Goal: Task Accomplishment & Management: Manage account settings

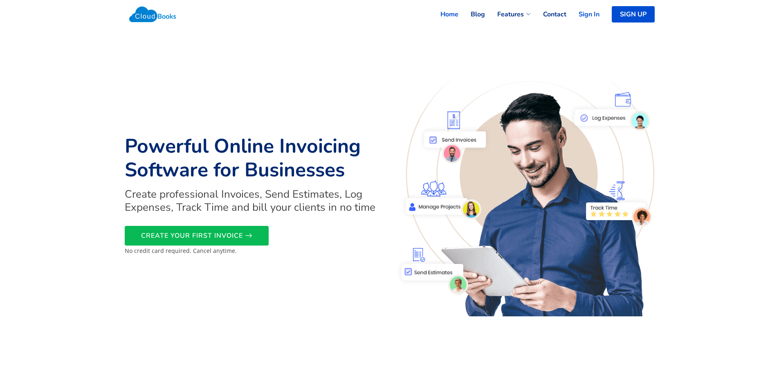
click at [591, 20] on link "Sign In" at bounding box center [582, 14] width 33 height 18
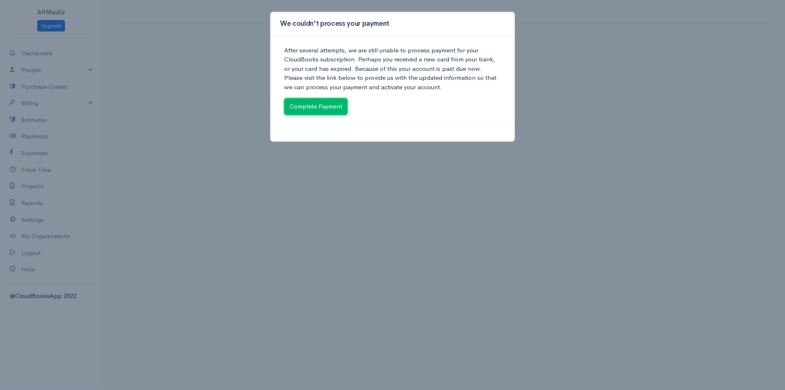
click at [326, 110] on link "Complete Payment" at bounding box center [315, 106] width 63 height 17
click at [328, 105] on link "Complete Payment" at bounding box center [315, 106] width 63 height 17
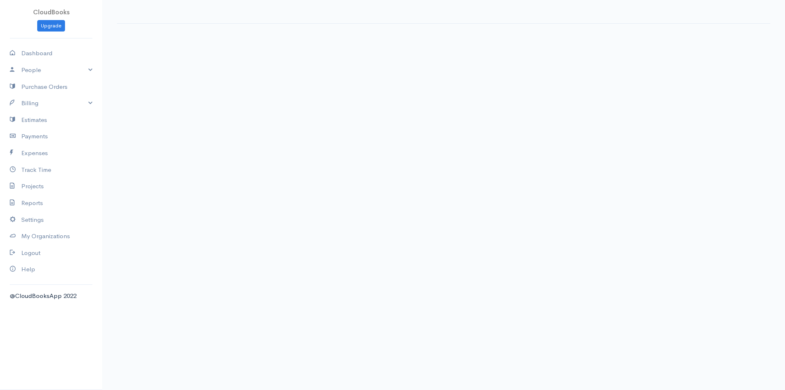
select select "365"
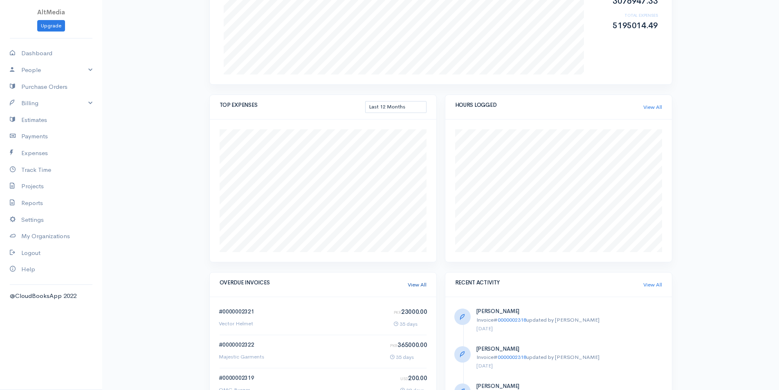
scroll to position [286, 0]
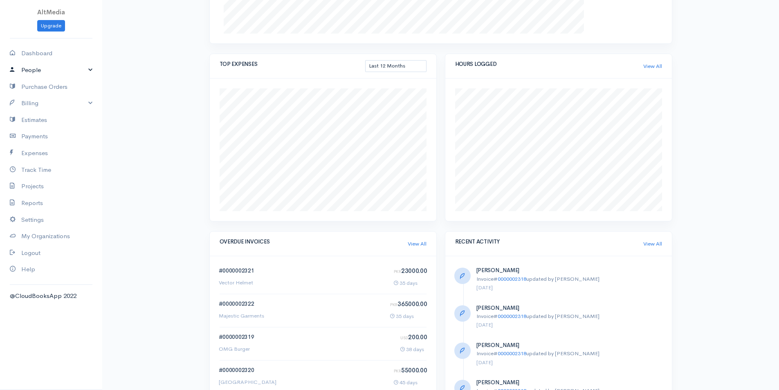
click at [28, 68] on link "People" at bounding box center [51, 70] width 102 height 17
click at [31, 112] on link "Staff Users" at bounding box center [51, 115] width 102 height 15
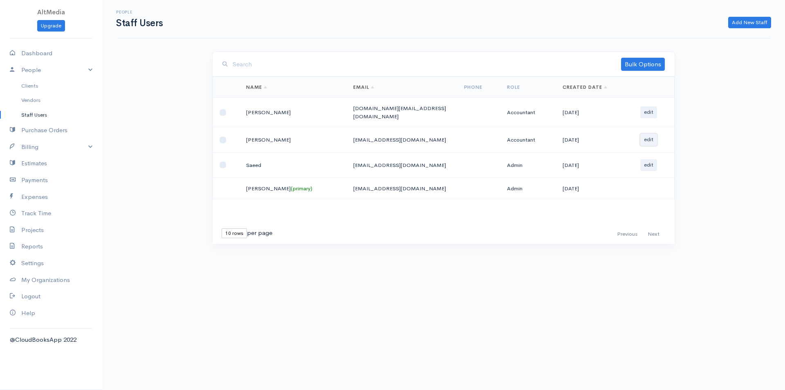
click at [648, 138] on button "edit" at bounding box center [648, 140] width 17 height 12
select select "8"
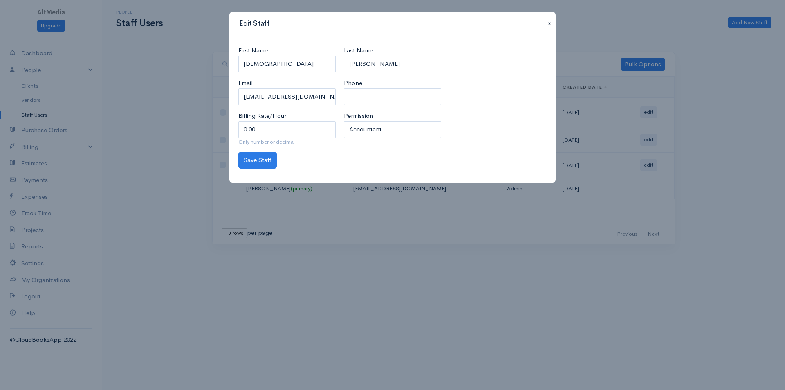
click at [554, 21] on button "button" at bounding box center [549, 24] width 13 height 10
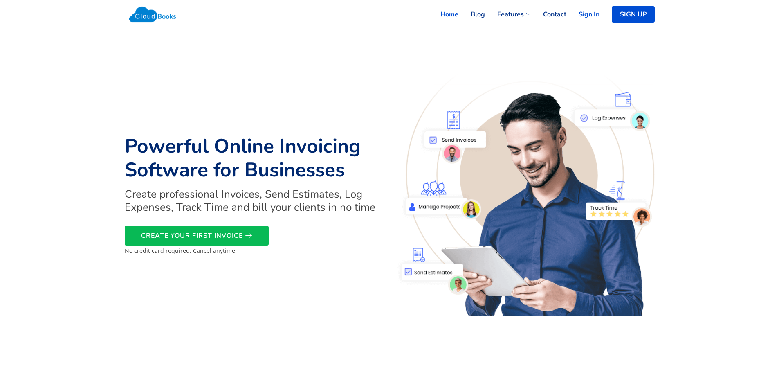
click at [582, 18] on link "Sign In" at bounding box center [582, 14] width 33 height 18
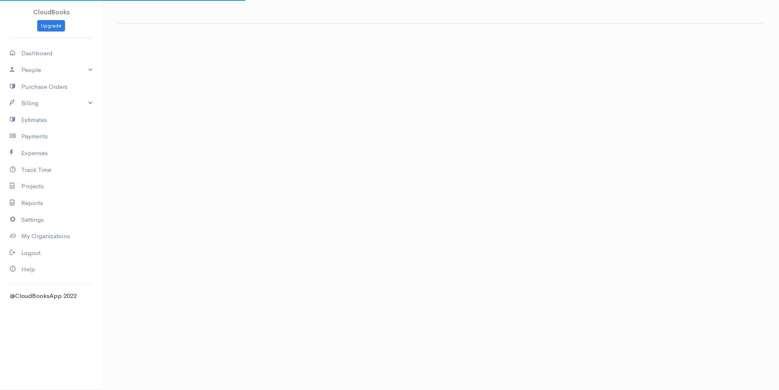
select select "365"
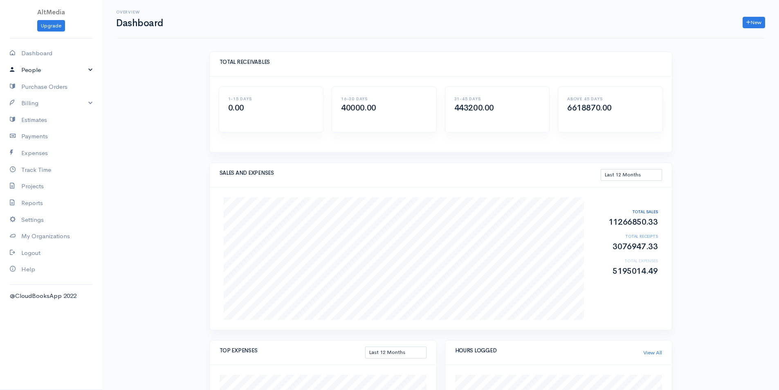
click at [94, 67] on link "People" at bounding box center [51, 70] width 102 height 17
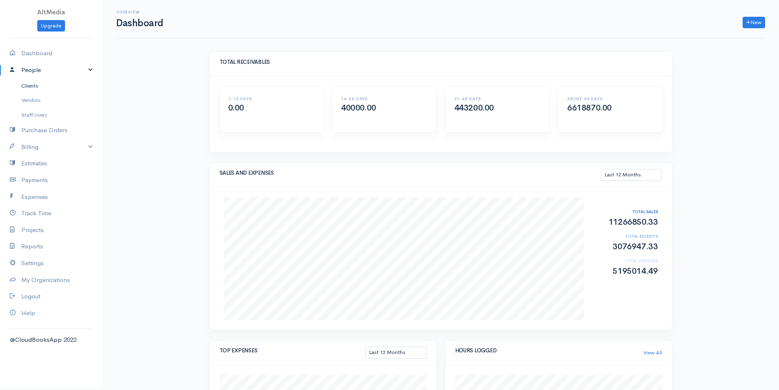
click at [33, 86] on link "Clients" at bounding box center [51, 86] width 102 height 15
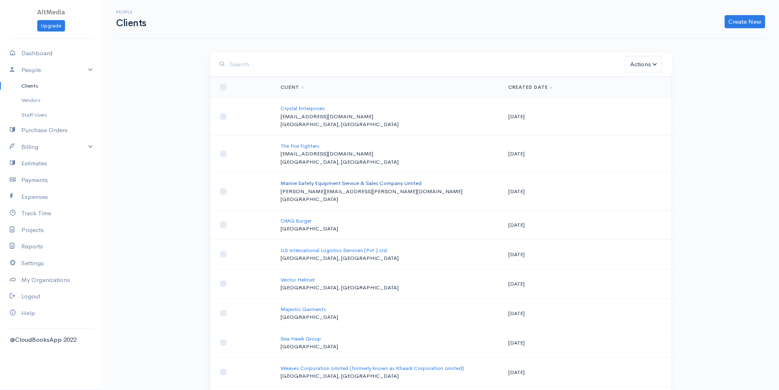
click at [321, 183] on link "Marine Safety Equipment Service & Sales Company Limited" at bounding box center [351, 183] width 141 height 7
click at [89, 144] on link "Billing" at bounding box center [51, 147] width 102 height 17
click at [36, 159] on link "Invoice" at bounding box center [51, 162] width 102 height 15
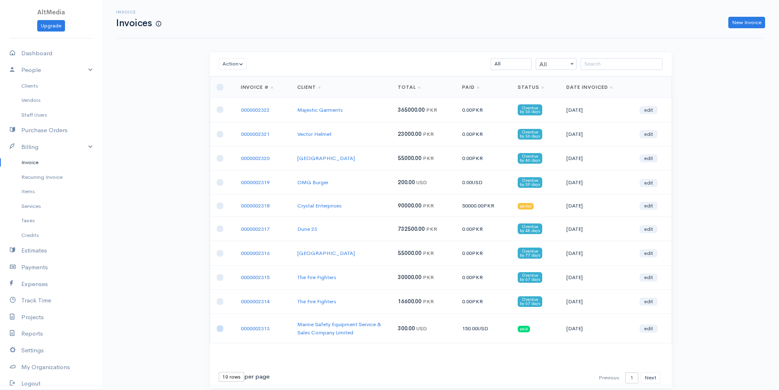
click at [220, 330] on input "checkbox" at bounding box center [220, 328] width 7 height 7
checkbox input "true"
click at [258, 59] on div "Action Archive Delete Download PDF Send Mark as Sent Mark Un-Sent Enter Payment…" at bounding box center [252, 64] width 75 height 12
click at [234, 61] on button "Action" at bounding box center [233, 64] width 28 height 12
click at [237, 92] on link "Delete" at bounding box center [251, 95] width 65 height 14
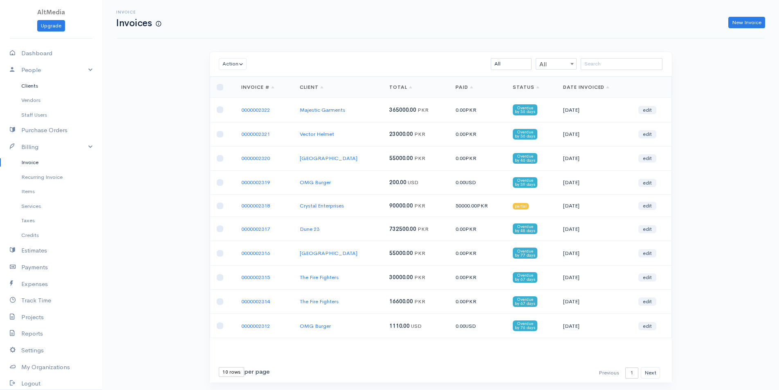
click at [32, 87] on link "Clients" at bounding box center [51, 86] width 102 height 15
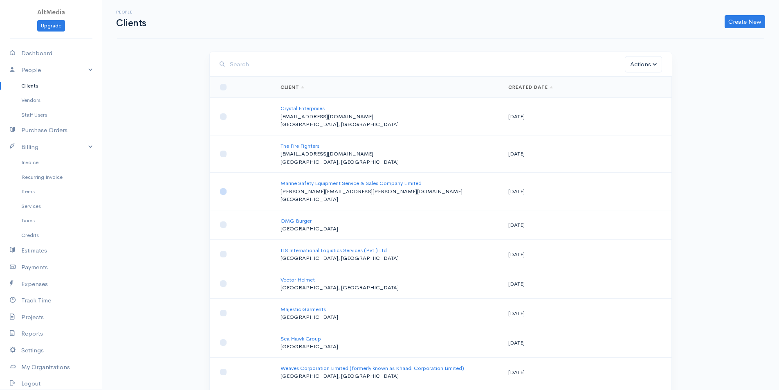
click at [224, 189] on input "checkbox" at bounding box center [223, 191] width 7 height 7
checkbox input "true"
click at [647, 67] on button "Actions" at bounding box center [643, 64] width 37 height 17
click at [647, 100] on link "Delete" at bounding box center [664, 97] width 79 height 14
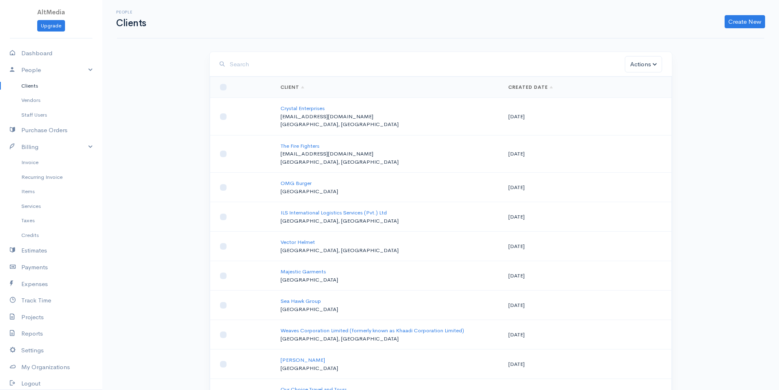
click at [36, 85] on link "Clients" at bounding box center [51, 86] width 102 height 15
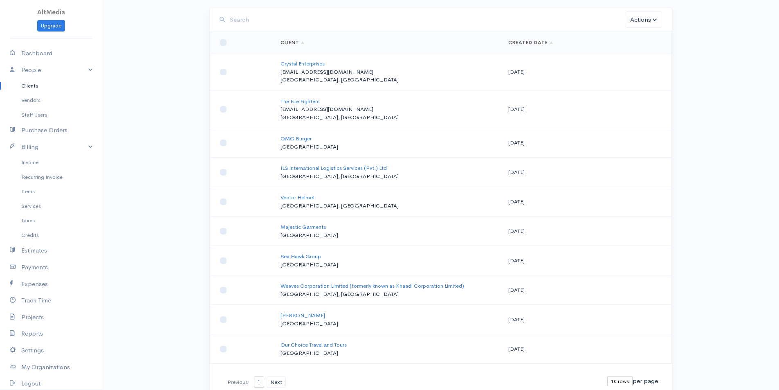
scroll to position [84, 0]
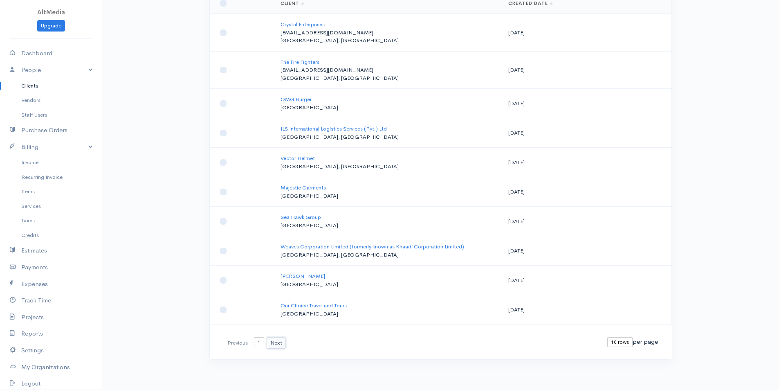
click at [274, 343] on button "Next" at bounding box center [276, 343] width 19 height 12
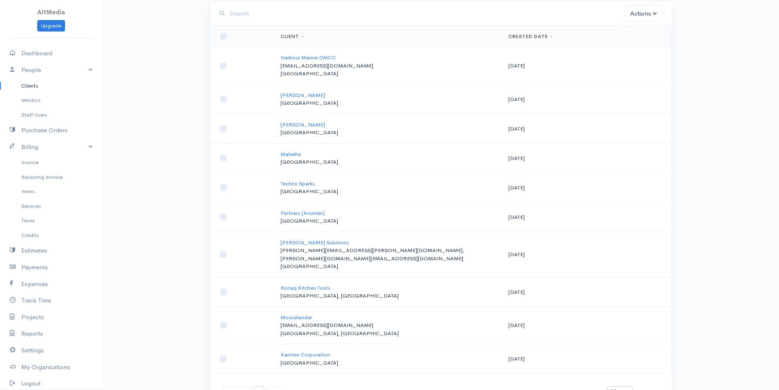
scroll to position [92, 0]
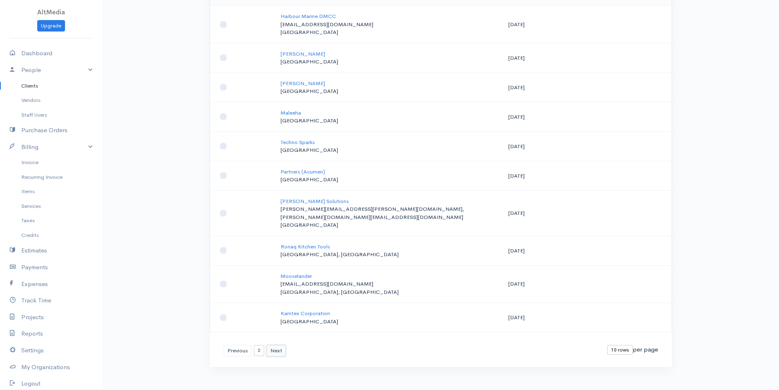
click at [273, 345] on button "Next" at bounding box center [276, 351] width 19 height 12
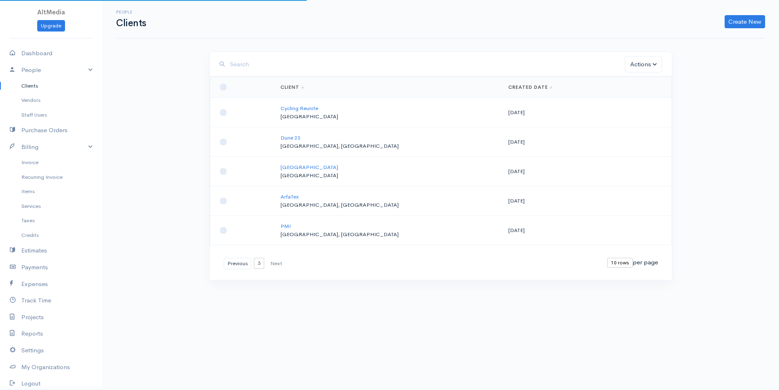
scroll to position [0, 0]
click at [240, 261] on button "Previous" at bounding box center [241, 264] width 28 height 12
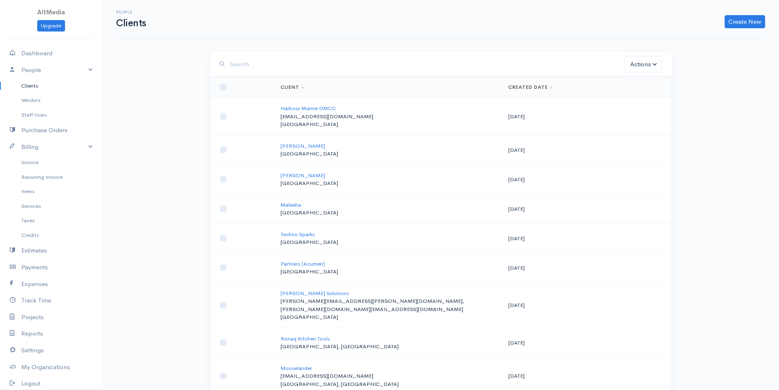
scroll to position [92, 0]
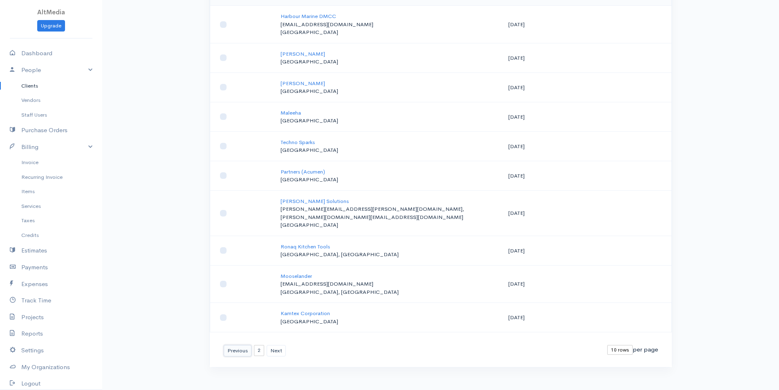
click at [227, 345] on button "Previous" at bounding box center [238, 351] width 28 height 12
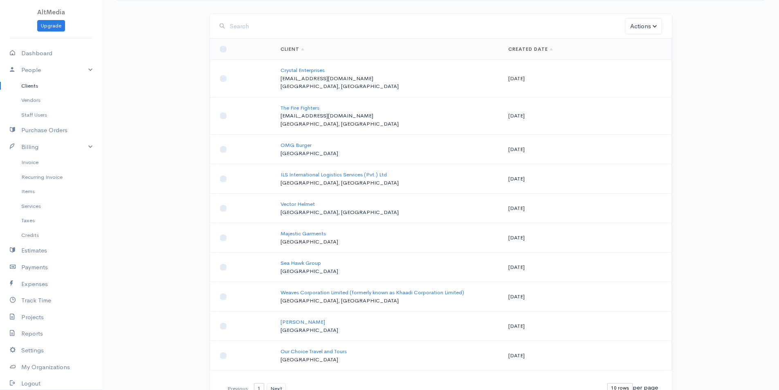
scroll to position [0, 0]
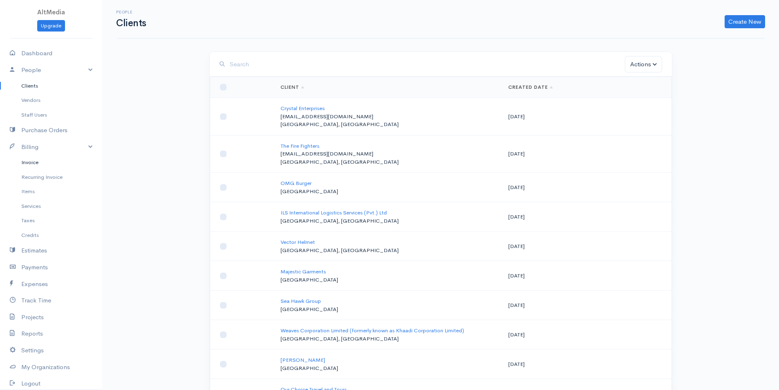
click at [35, 158] on link "Invoice" at bounding box center [51, 162] width 102 height 15
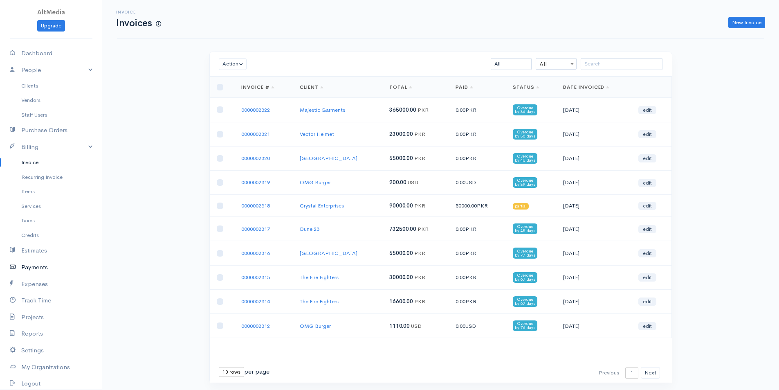
click at [36, 267] on link "Payments" at bounding box center [51, 267] width 102 height 17
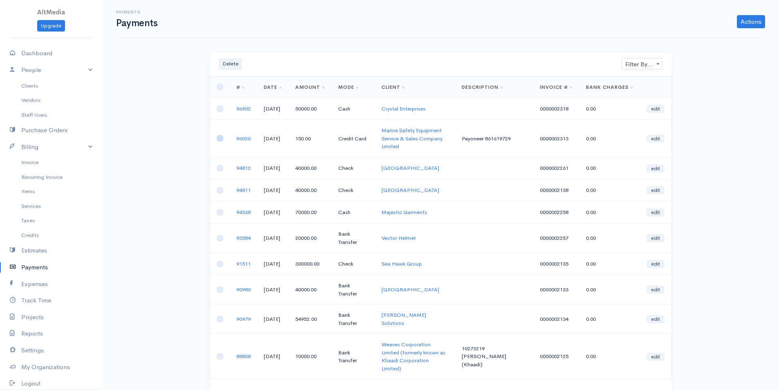
click at [220, 142] on input "checkbox" at bounding box center [220, 138] width 7 height 7
checkbox input "true"
click at [229, 63] on button "Delete" at bounding box center [230, 64] width 23 height 12
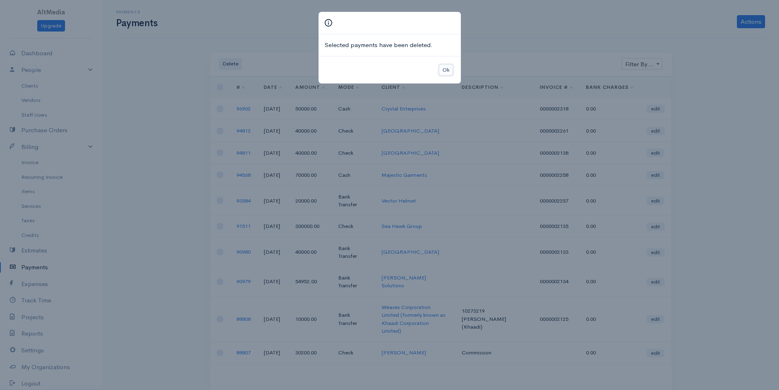
click at [448, 72] on button "Ok" at bounding box center [446, 70] width 14 height 12
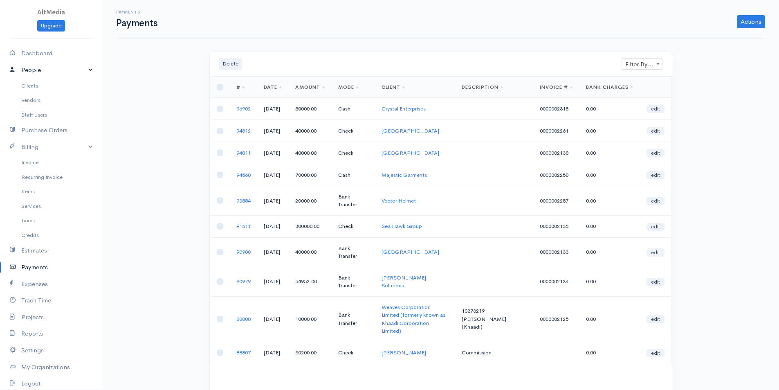
click at [36, 70] on link "People" at bounding box center [51, 70] width 102 height 17
click at [39, 54] on link "Dashboard" at bounding box center [51, 53] width 102 height 17
select select "365"
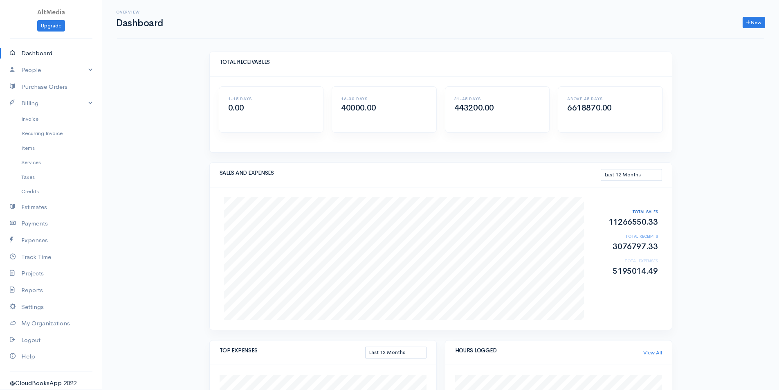
click at [39, 54] on link "Dashboard" at bounding box center [51, 53] width 102 height 17
click at [36, 304] on link "Settings" at bounding box center [51, 307] width 102 height 17
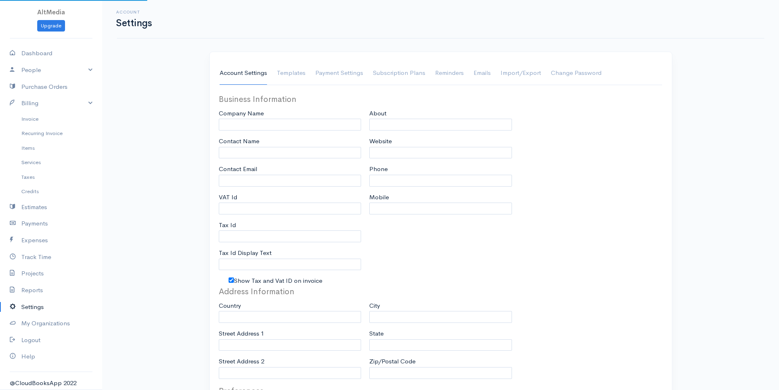
type input "AltMedia"
type input "[PERSON_NAME]"
type input "[EMAIL_ADDRESS][DOMAIN_NAME]"
type input "A859638"
type input "NTN"
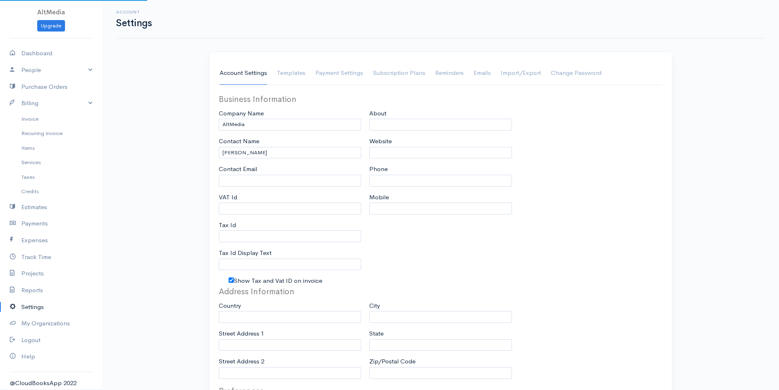
checkbox input "true"
type input "altmedia.pk"
type input "+923462909295"
select select
type input "157-B, Choudhary Rehmat Ali Rd."
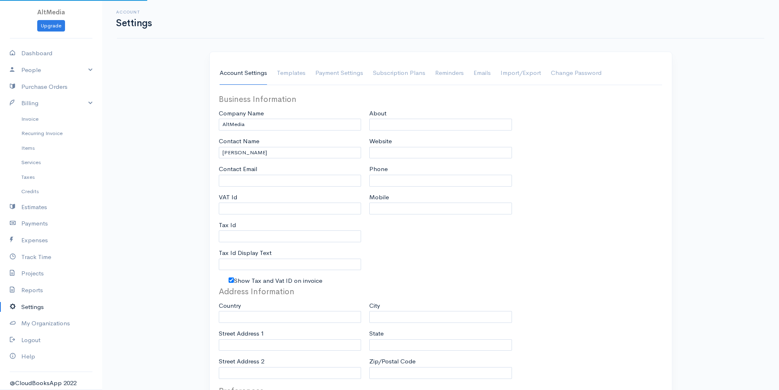
type input "SMCHS Block B,"
type input "Karachi"
type input "Sindh"
select select "dd-mm-yyyy"
select select
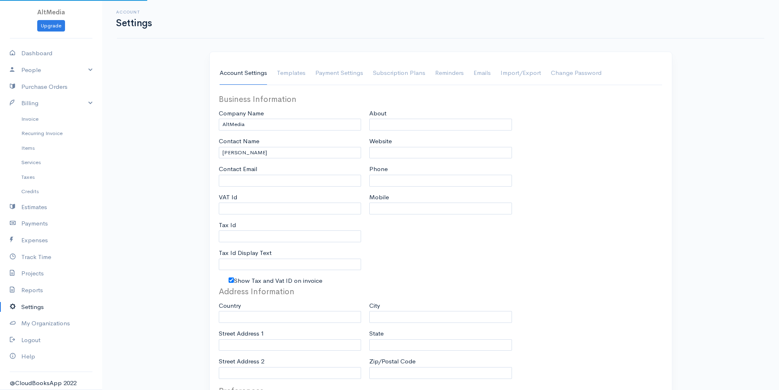
type input "INVOICE"
type input "2110"
type input "1"
select select "3"
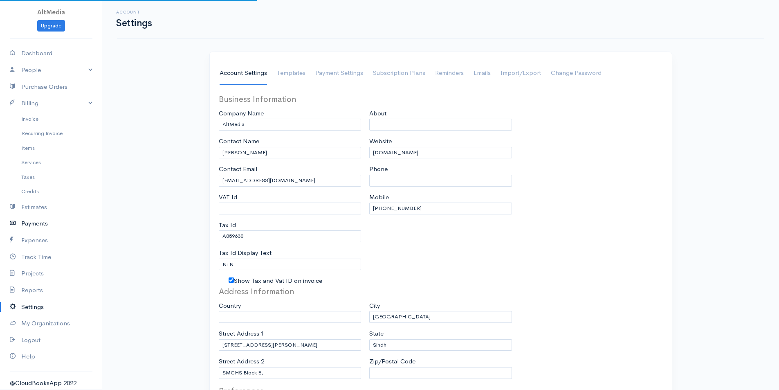
select select "Pakistan"
select select "PKR"
click at [41, 207] on link "Estimates" at bounding box center [51, 207] width 102 height 17
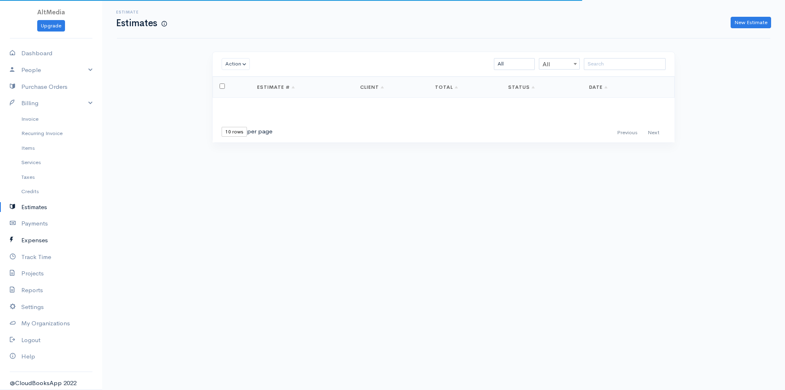
click at [39, 239] on link "Expenses" at bounding box center [51, 240] width 102 height 17
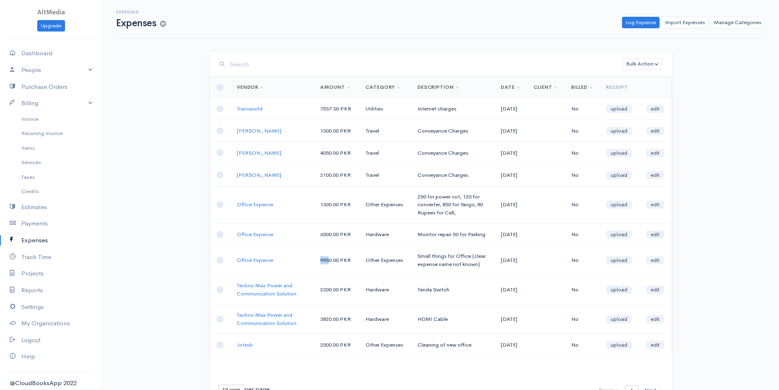
drag, startPoint x: 328, startPoint y: 296, endPoint x: 317, endPoint y: 296, distance: 10.2
click at [317, 275] on td "9950.00 PKR" at bounding box center [336, 259] width 45 height 29
drag, startPoint x: 459, startPoint y: 200, endPoint x: 405, endPoint y: 200, distance: 54.4
click at [405, 186] on tr "Umais 2100.00 PKR Travel Conveyance Charges 10-02-2025 No upload edit" at bounding box center [441, 175] width 462 height 22
drag, startPoint x: 465, startPoint y: 166, endPoint x: 396, endPoint y: 173, distance: 69.0
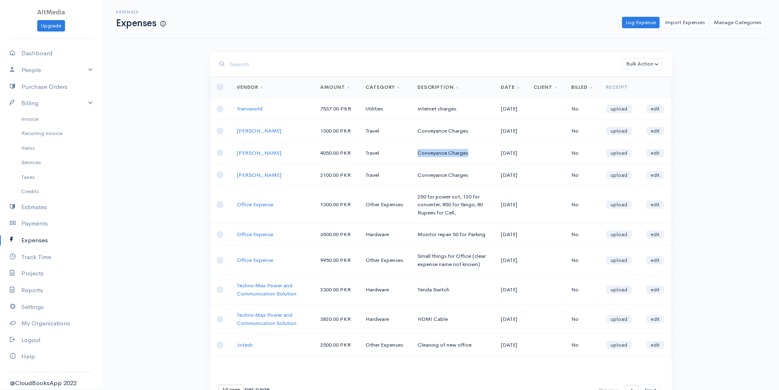
click at [396, 164] on tr "Syed Ali 4050.00 PKR Travel Conveyance Charges 10-02-2025 No upload edit" at bounding box center [441, 153] width 462 height 22
drag, startPoint x: 463, startPoint y: 144, endPoint x: 410, endPoint y: 147, distance: 53.3
click at [411, 142] on td "Conveyance Charges" at bounding box center [453, 131] width 84 height 22
drag, startPoint x: 467, startPoint y: 173, endPoint x: 423, endPoint y: 169, distance: 43.5
click at [423, 164] on td "Conveyance Charges" at bounding box center [453, 153] width 84 height 22
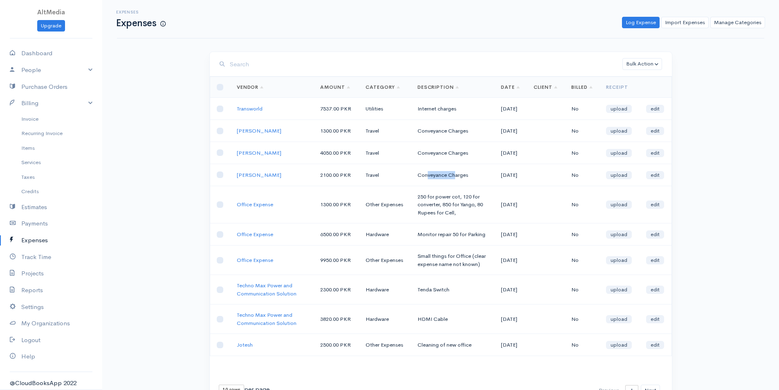
drag, startPoint x: 450, startPoint y: 202, endPoint x: 423, endPoint y: 195, distance: 27.7
click at [423, 186] on td "Conveyance Charges" at bounding box center [453, 175] width 84 height 22
drag, startPoint x: 440, startPoint y: 168, endPoint x: 421, endPoint y: 169, distance: 18.9
click at [421, 164] on td "Conveyance Charges" at bounding box center [453, 153] width 84 height 22
drag, startPoint x: 436, startPoint y: 142, endPoint x: 420, endPoint y: 141, distance: 16.0
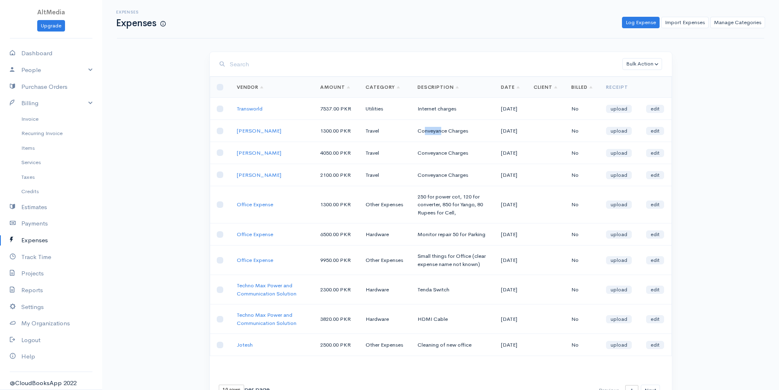
click at [420, 141] on td "Conveyance Charges" at bounding box center [453, 131] width 84 height 22
drag, startPoint x: 416, startPoint y: 140, endPoint x: 443, endPoint y: 141, distance: 27.0
click at [443, 141] on td "Conveyance Charges" at bounding box center [453, 131] width 84 height 22
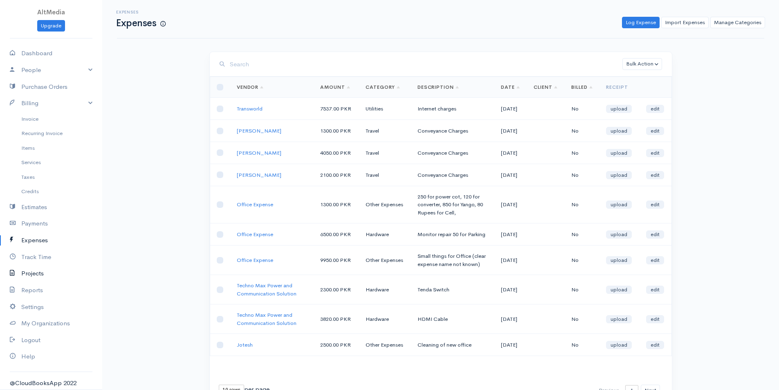
click at [45, 277] on link "Projects" at bounding box center [51, 273] width 102 height 17
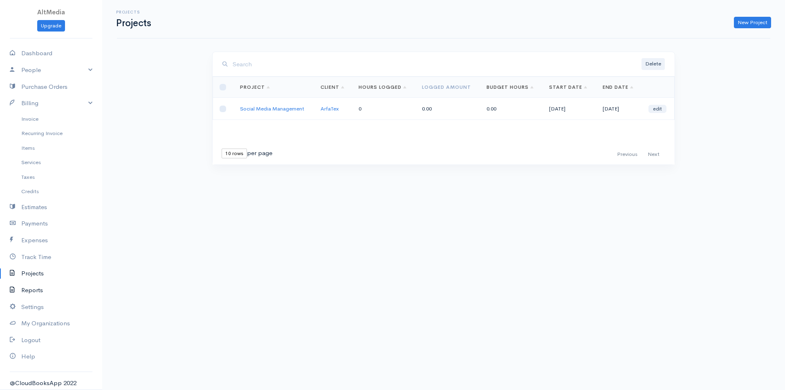
click at [45, 284] on link "Reports" at bounding box center [51, 290] width 102 height 17
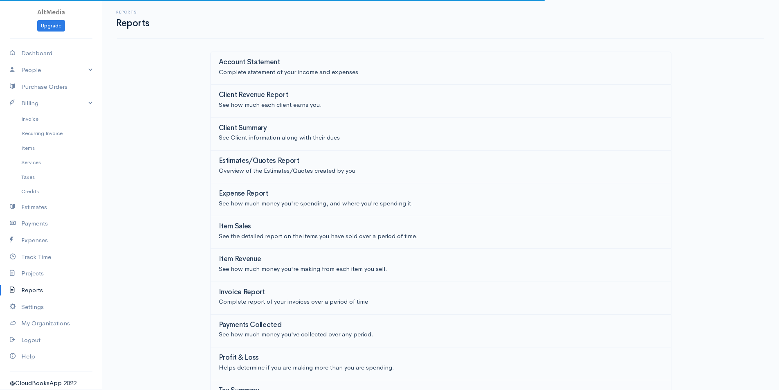
click at [54, 297] on link "Reports" at bounding box center [51, 290] width 102 height 17
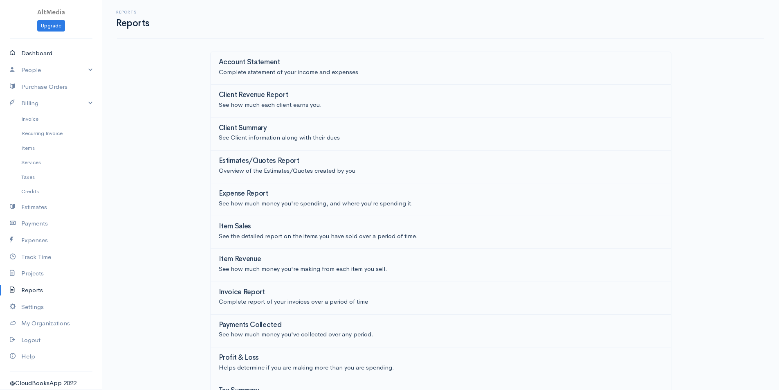
click at [42, 54] on link "Dashboard" at bounding box center [51, 53] width 102 height 17
select select "365"
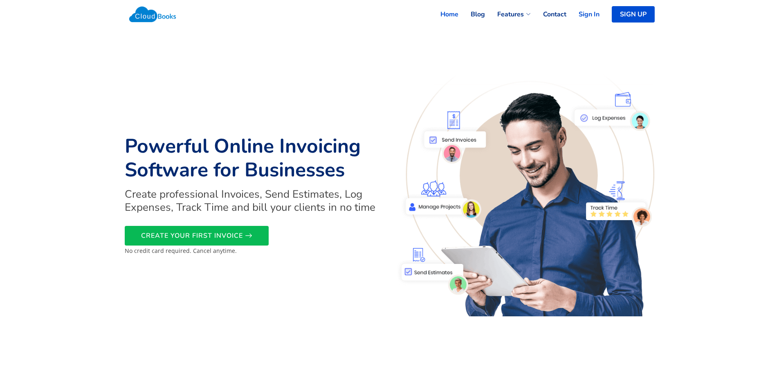
click at [581, 16] on link "Sign In" at bounding box center [582, 14] width 33 height 18
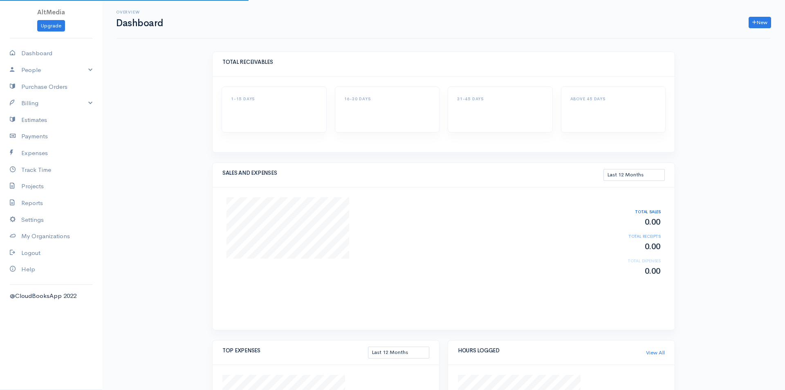
select select "365"
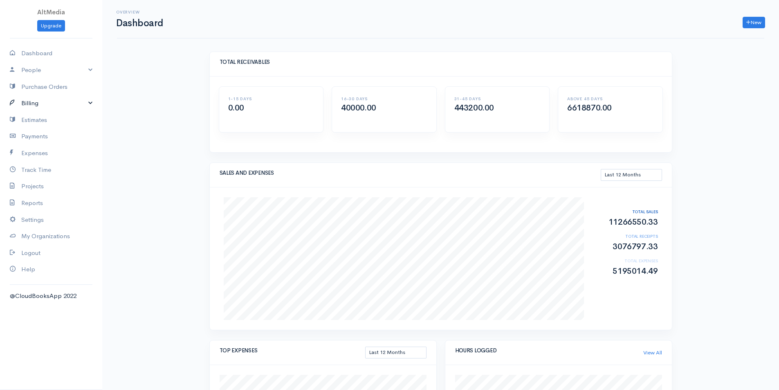
click at [84, 104] on link "Billing" at bounding box center [51, 103] width 102 height 17
click at [49, 72] on link "People" at bounding box center [51, 70] width 102 height 17
click at [43, 112] on link "Staff Users" at bounding box center [51, 115] width 102 height 15
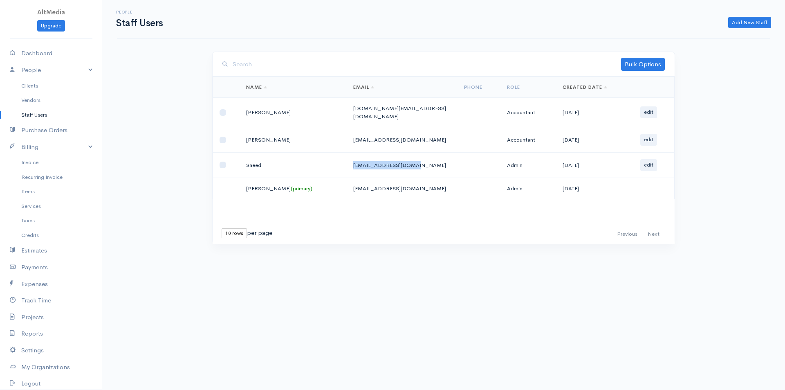
drag, startPoint x: 395, startPoint y: 160, endPoint x: 328, endPoint y: 162, distance: 67.9
click at [347, 162] on td "[EMAIL_ADDRESS][DOMAIN_NAME]" at bounding box center [402, 165] width 110 height 25
click at [648, 161] on button "edit" at bounding box center [648, 165] width 17 height 12
select select "1,2,3,4,5,6,7,8,9,10,11"
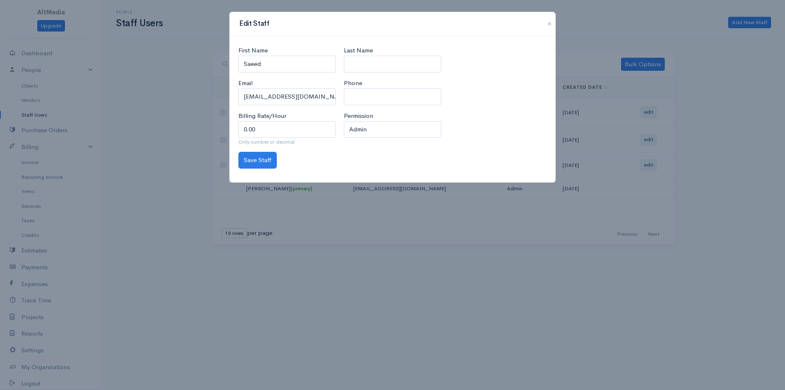
click at [600, 24] on div "Edit Staff First Name [PERSON_NAME] Email [PERSON_NAME][EMAIL_ADDRESS][DOMAIN_N…" at bounding box center [392, 195] width 785 height 390
